Goal: Task Accomplishment & Management: Use online tool/utility

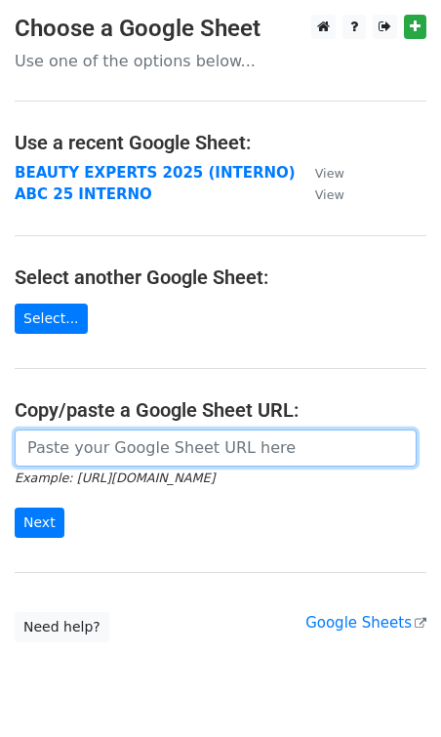
click at [90, 446] on input "url" at bounding box center [216, 447] width 402 height 37
paste input "https://docs.google.com/spreadsheets/d/1nRZoKuUe4oVc-rx_tNVDtj2I5jK5B6hO-2A8Gom…"
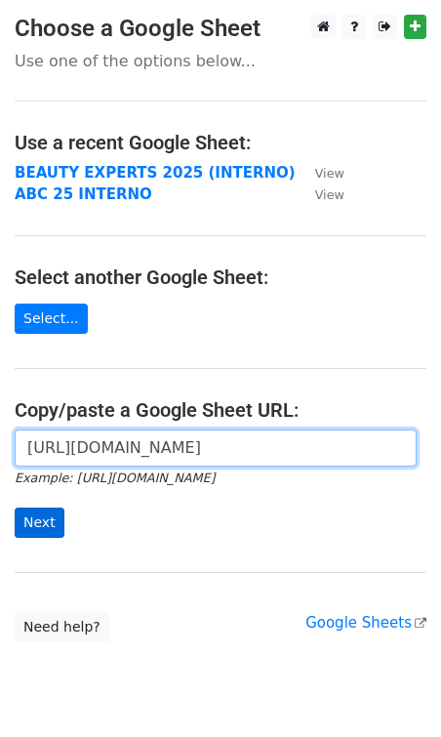
type input "https://docs.google.com/spreadsheets/d/1nRZoKuUe4oVc-rx_tNVDtj2I5jK5B6hO-2A8Gom…"
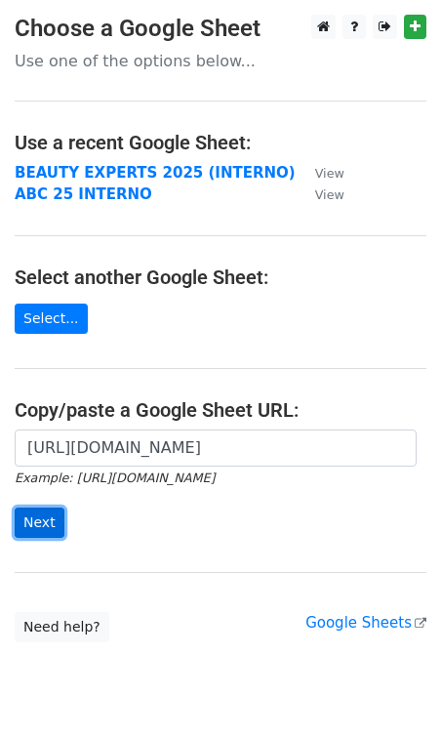
click at [44, 520] on input "Next" at bounding box center [40, 523] width 50 height 30
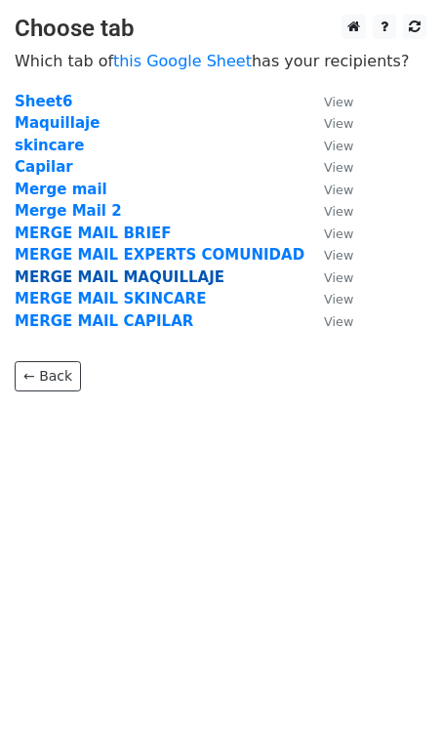
click at [176, 280] on strong "MERGE MAIL MAQUILLAJE" at bounding box center [120, 277] width 210 height 18
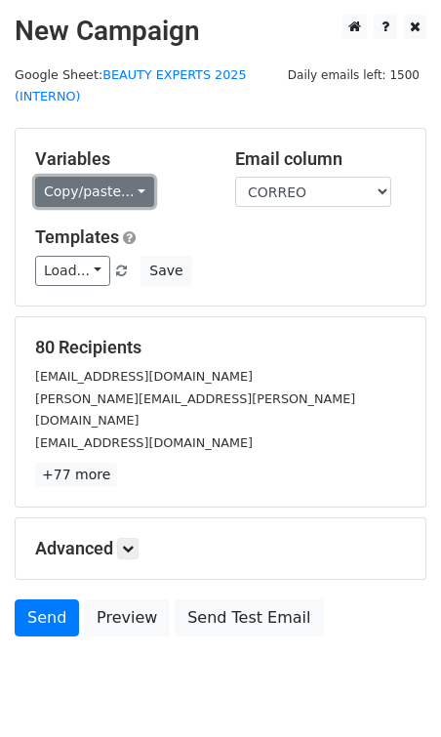
click at [86, 197] on link "Copy/paste..." at bounding box center [94, 192] width 119 height 30
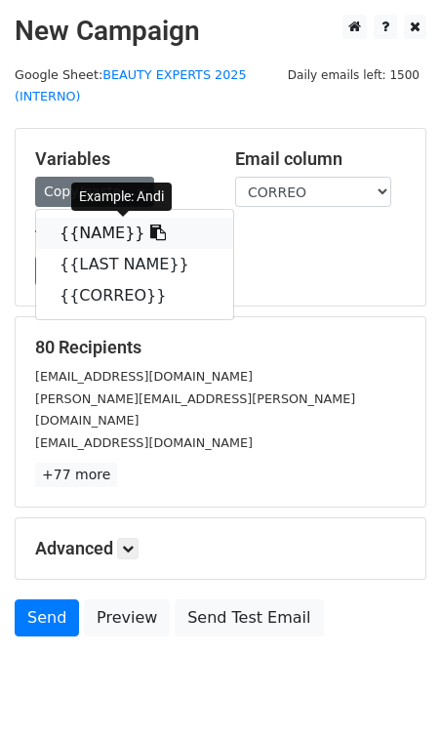
click at [94, 237] on link "{{NAME}}" at bounding box center [134, 233] width 197 height 31
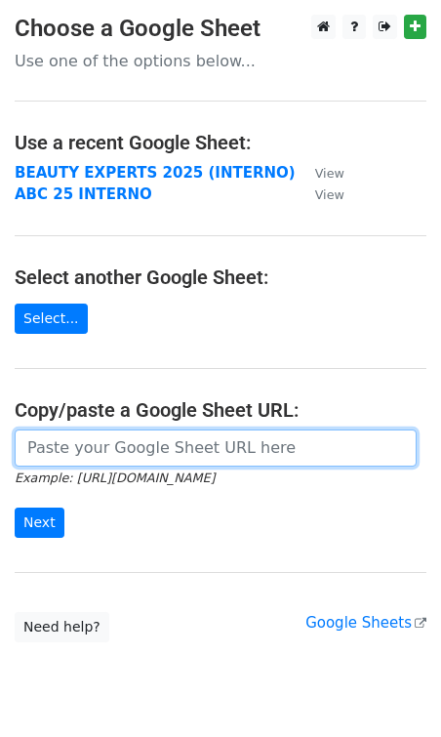
click at [120, 456] on input "url" at bounding box center [216, 447] width 402 height 37
paste input "[URL][DOMAIN_NAME]"
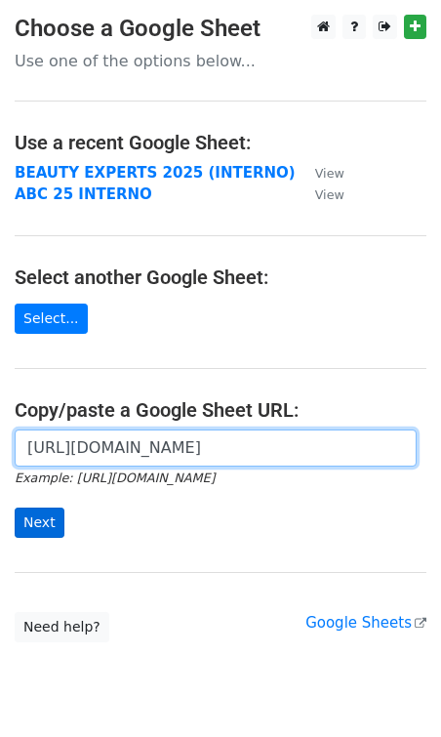
type input "[URL][DOMAIN_NAME]"
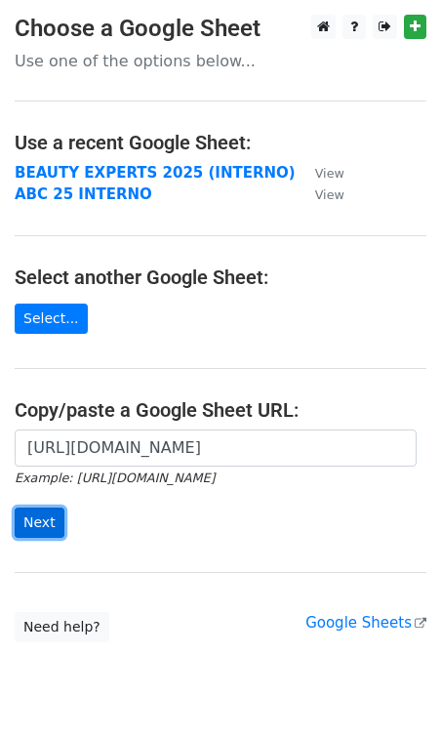
click at [51, 521] on input "Next" at bounding box center [40, 523] width 50 height 30
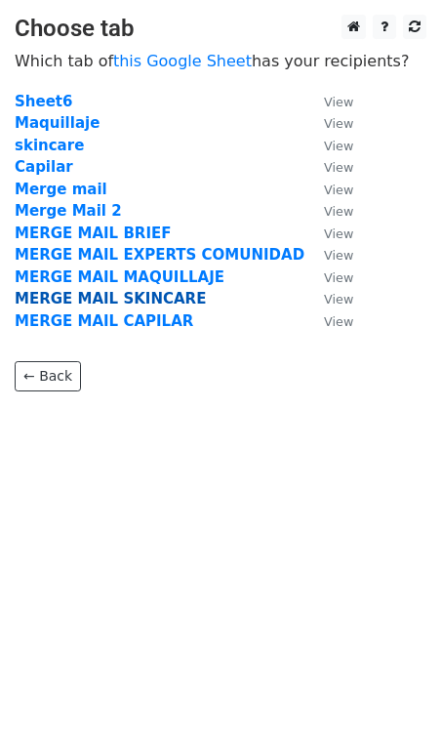
click at [125, 305] on strong "MERGE MAIL SKINCARE" at bounding box center [110, 299] width 191 height 18
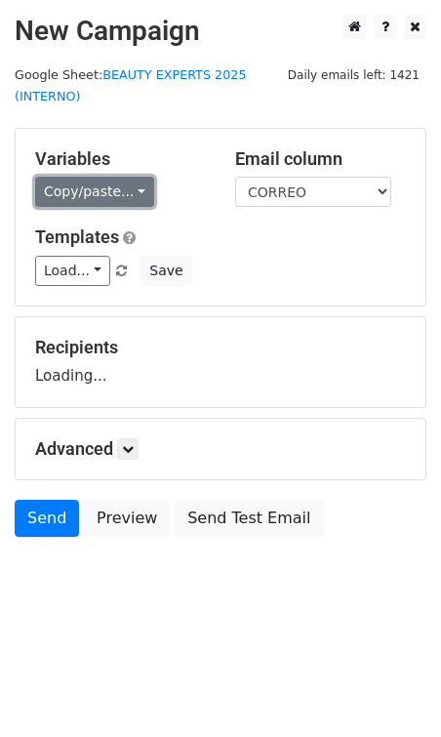
click at [74, 183] on link "Copy/paste..." at bounding box center [94, 192] width 119 height 30
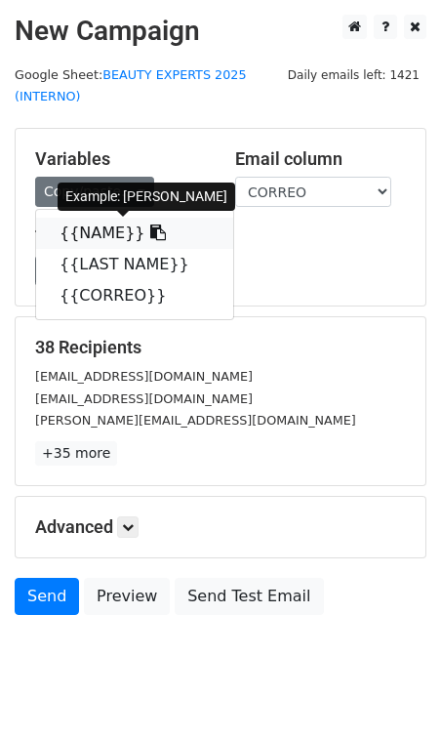
click at [93, 237] on link "{{NAME}}" at bounding box center [134, 233] width 197 height 31
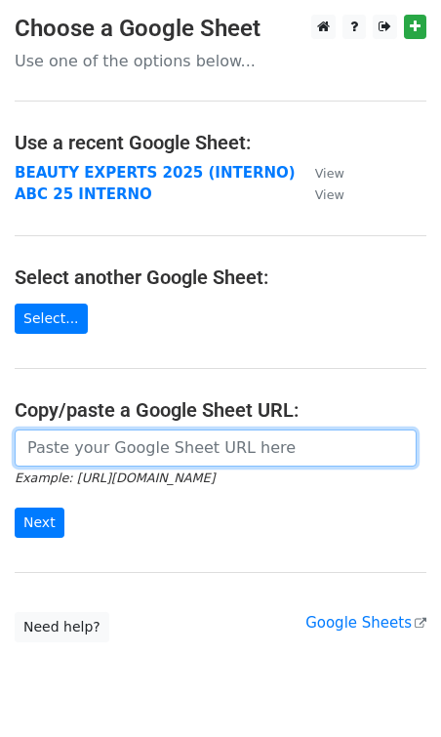
click at [89, 453] on input "url" at bounding box center [216, 447] width 402 height 37
click at [71, 438] on input "url" at bounding box center [216, 447] width 402 height 37
paste input "[URL][DOMAIN_NAME]"
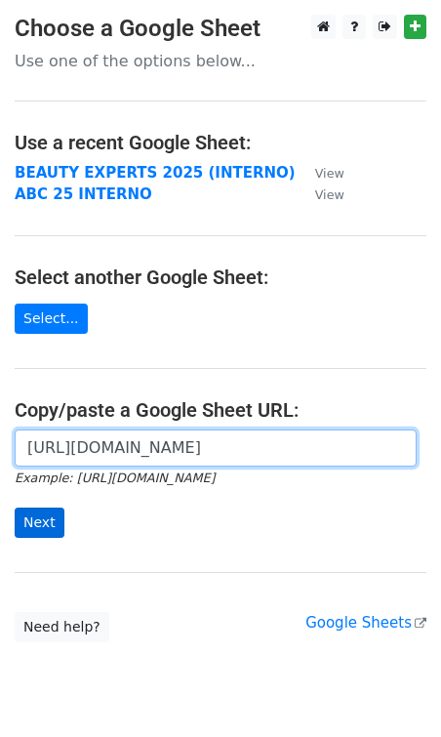
type input "[URL][DOMAIN_NAME]"
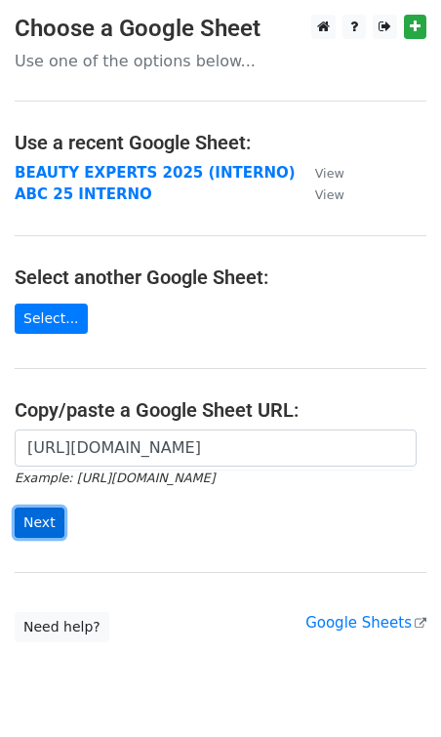
click at [37, 525] on input "Next" at bounding box center [40, 523] width 50 height 30
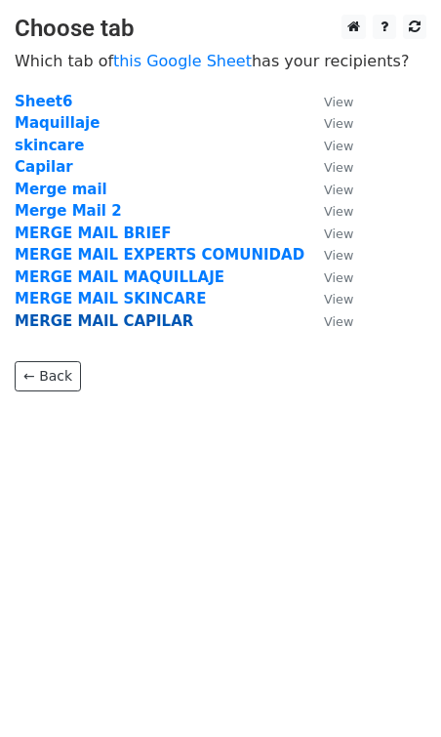
click at [152, 313] on strong "MERGE MAIL CAPILAR" at bounding box center [104, 321] width 179 height 18
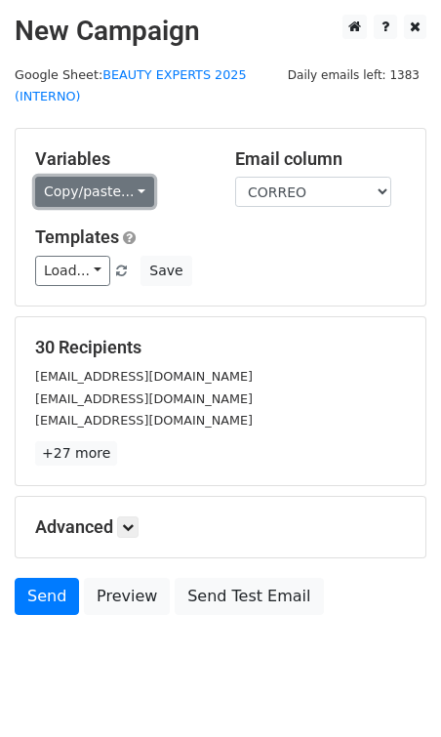
click at [101, 202] on link "Copy/paste..." at bounding box center [94, 192] width 119 height 30
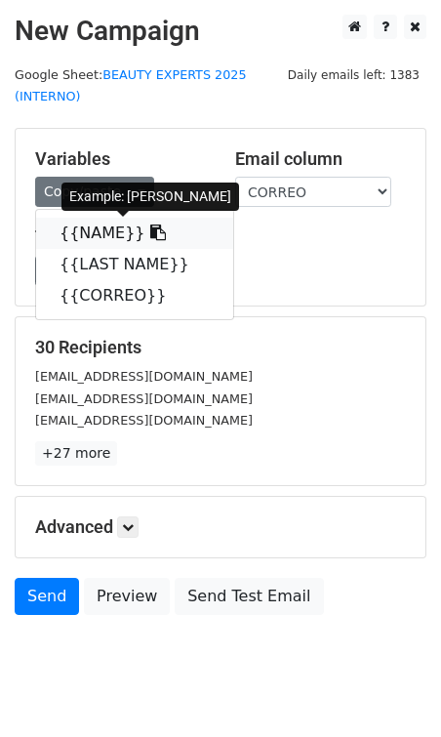
click at [94, 225] on link "{{NAME}}" at bounding box center [134, 233] width 197 height 31
